Goal: Contribute content: Add original content to the website for others to see

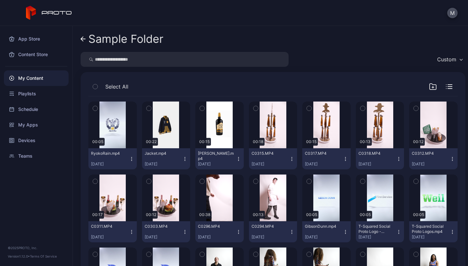
click at [23, 79] on div "My Content" at bounding box center [36, 78] width 65 height 16
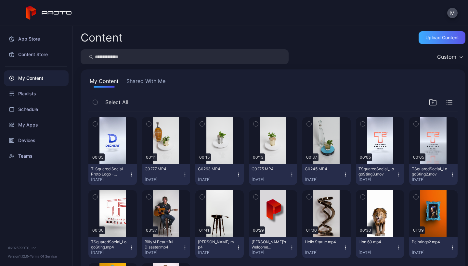
click at [282, 37] on div "Upload Content" at bounding box center [441, 37] width 33 height 5
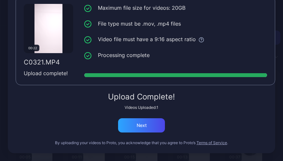
scroll to position [56, 0]
click at [141, 127] on div "Next" at bounding box center [141, 125] width 10 height 5
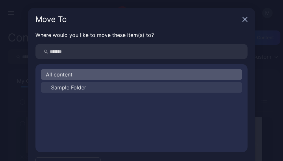
click at [75, 89] on span "Sample Folder" at bounding box center [68, 88] width 35 height 8
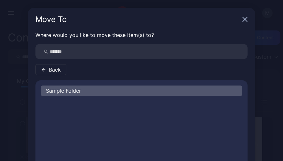
click at [78, 92] on div "Sample Folder" at bounding box center [141, 91] width 201 height 10
click at [80, 92] on div "Sample Folder" at bounding box center [141, 91] width 201 height 10
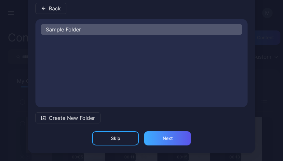
scroll to position [61, 0]
click at [167, 138] on div "Next" at bounding box center [167, 138] width 10 height 5
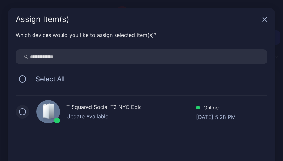
click at [22, 111] on button at bounding box center [22, 111] width 7 height 7
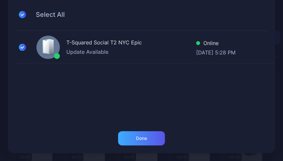
scroll to position [65, 0]
click at [140, 136] on div "Done" at bounding box center [141, 138] width 11 height 5
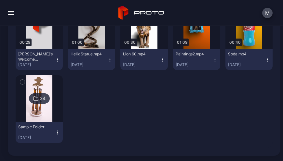
scroll to position [266, 0]
click at [52, 94] on img at bounding box center [39, 98] width 26 height 47
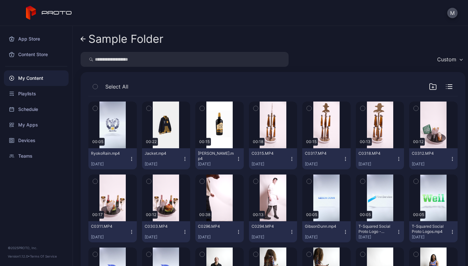
click at [83, 40] on icon at bounding box center [83, 39] width 5 height 6
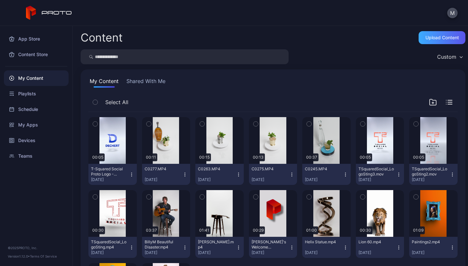
click at [282, 40] on div "Upload Content" at bounding box center [441, 37] width 47 height 13
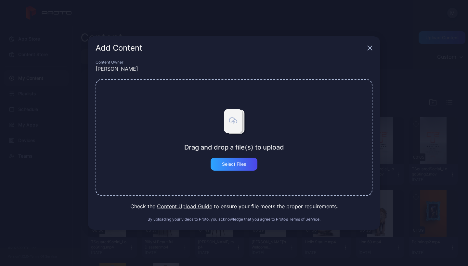
click at [57, 112] on div "Add Content Content Owner [PERSON_NAME] Drag and drop a file(s) to upload Selec…" at bounding box center [234, 133] width 468 height 266
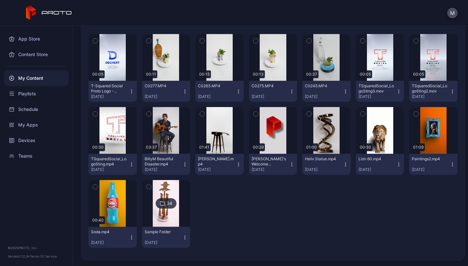
scroll to position [83, 0]
click at [168, 161] on img at bounding box center [166, 203] width 26 height 47
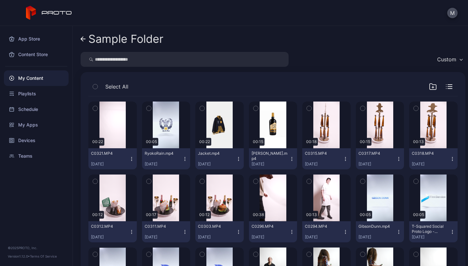
click at [133, 159] on icon "button" at bounding box center [131, 159] width 5 height 5
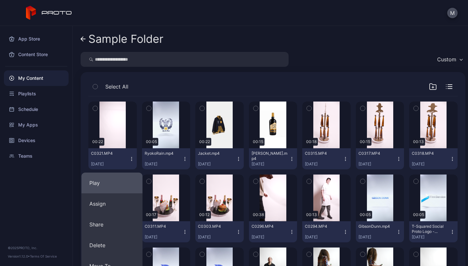
click at [107, 161] on button "Play" at bounding box center [112, 183] width 61 height 21
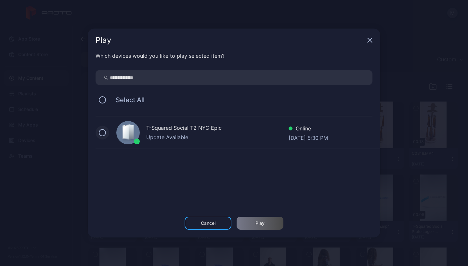
click at [103, 133] on button at bounding box center [102, 132] width 7 height 7
click at [246, 161] on div "Play" at bounding box center [259, 223] width 47 height 13
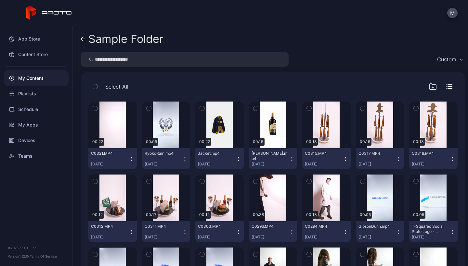
click at [133, 159] on icon "button" at bounding box center [131, 159] width 5 height 5
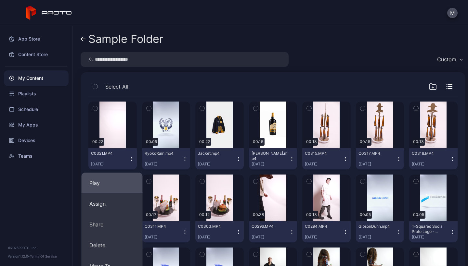
click at [102, 161] on button "Play" at bounding box center [112, 183] width 61 height 21
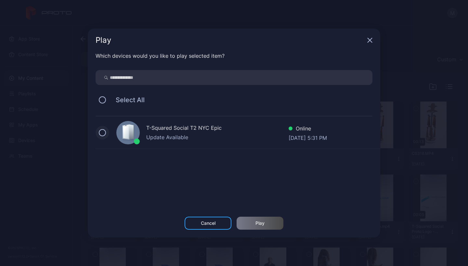
click at [102, 131] on button at bounding box center [102, 132] width 7 height 7
click at [255, 161] on div "Play" at bounding box center [259, 223] width 47 height 13
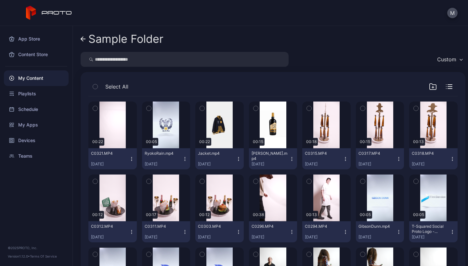
click at [131, 159] on icon "button" at bounding box center [131, 159] width 5 height 5
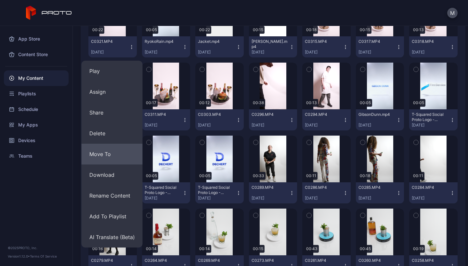
scroll to position [108, 0]
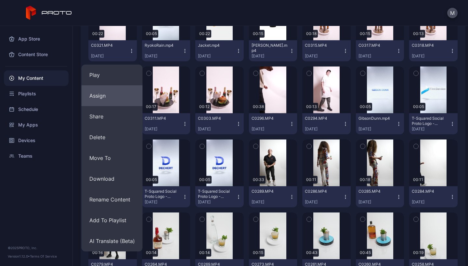
click at [105, 98] on button "Assign" at bounding box center [112, 95] width 61 height 21
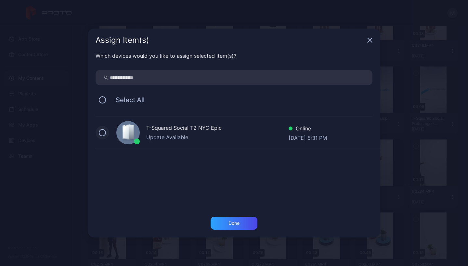
click at [104, 129] on button at bounding box center [102, 132] width 7 height 7
click at [233, 161] on div "Done" at bounding box center [233, 223] width 11 height 5
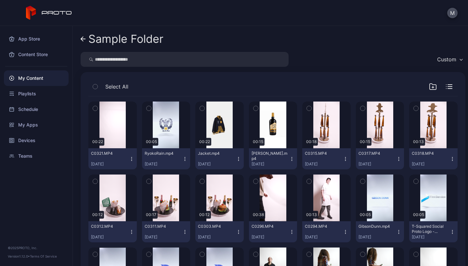
scroll to position [0, 0]
click at [130, 159] on icon "button" at bounding box center [131, 159] width 5 height 5
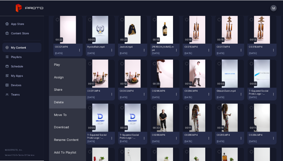
scroll to position [89, 0]
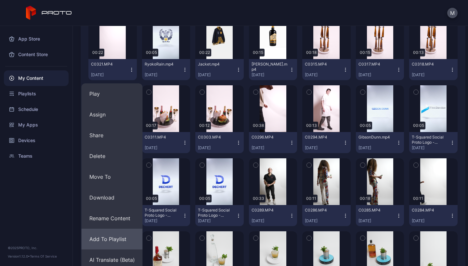
click at [106, 161] on button "Add To Playlist" at bounding box center [112, 239] width 61 height 21
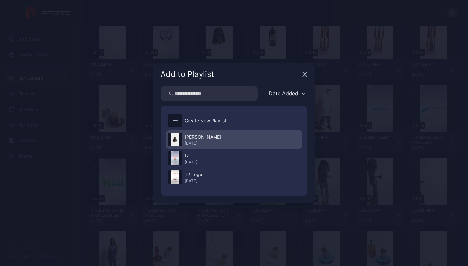
click at [204, 143] on div "[DATE]" at bounding box center [202, 143] width 37 height 5
